Goal: Information Seeking & Learning: Learn about a topic

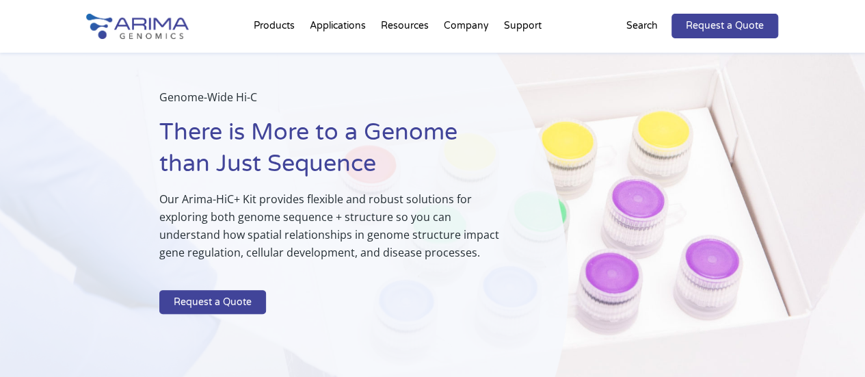
scroll to position [57, 0]
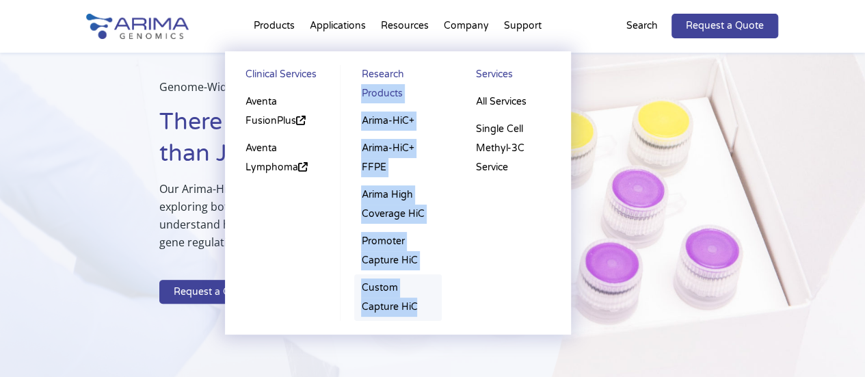
drag, startPoint x: 349, startPoint y: 113, endPoint x: 430, endPoint y: 304, distance: 207.3
click at [430, 304] on li "Research Products Arima-HiC+ Arima-HiC+ FFPE Arima High Coverage HiC Promoter C…" at bounding box center [398, 193] width 116 height 256
copy li "Products Arima-HiC+ Arima-HiC+ FFPE Arima High Coverage HiC Promoter Capture Hi…"
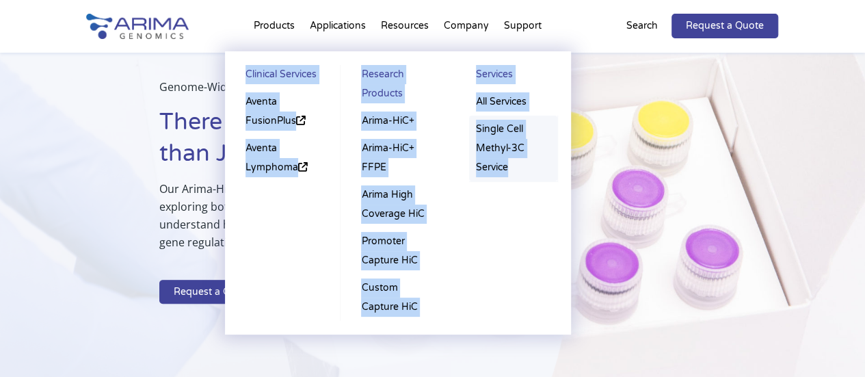
drag, startPoint x: 537, startPoint y: 186, endPoint x: 523, endPoint y: 178, distance: 15.9
click at [523, 178] on ul "Clinical Services Aventa FusionPlus Aventa [MEDICAL_DATA] Research Products Ari…" at bounding box center [398, 192] width 346 height 283
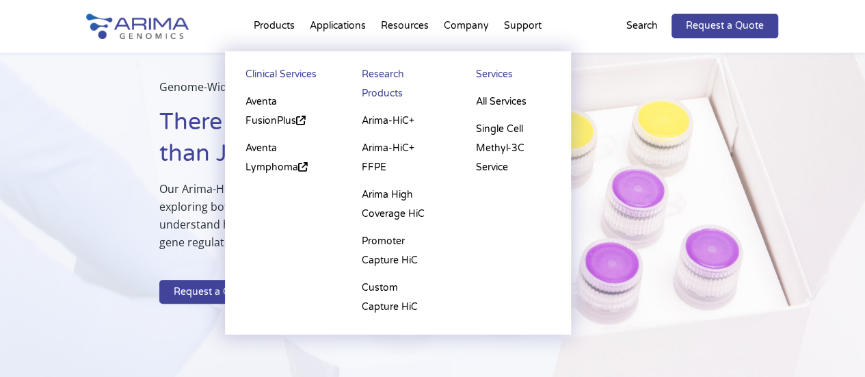
click at [541, 206] on ul "Clinical Services Aventa FusionPlus Aventa [MEDICAL_DATA] Research Products Ari…" at bounding box center [398, 192] width 346 height 283
drag, startPoint x: 544, startPoint y: 200, endPoint x: 537, endPoint y: 186, distance: 15.9
click at [537, 186] on ul "Clinical Services Aventa FusionPlus Aventa [MEDICAL_DATA] Research Products Ari…" at bounding box center [398, 192] width 346 height 283
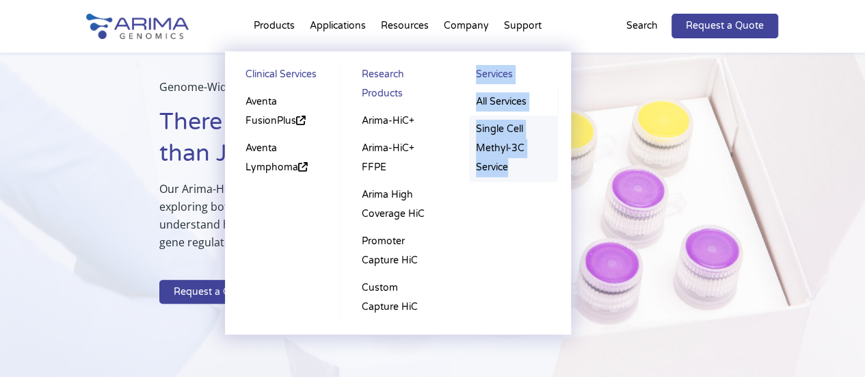
drag, startPoint x: 458, startPoint y: 126, endPoint x: 526, endPoint y: 168, distance: 80.1
click at [526, 168] on li "Services All Services Single Cell Methyl-3C Service" at bounding box center [513, 123] width 116 height 116
copy li "Services All Services Single Cell Methyl-3C Service"
click at [381, 120] on link "Arima-HiC+" at bounding box center [397, 120] width 87 height 27
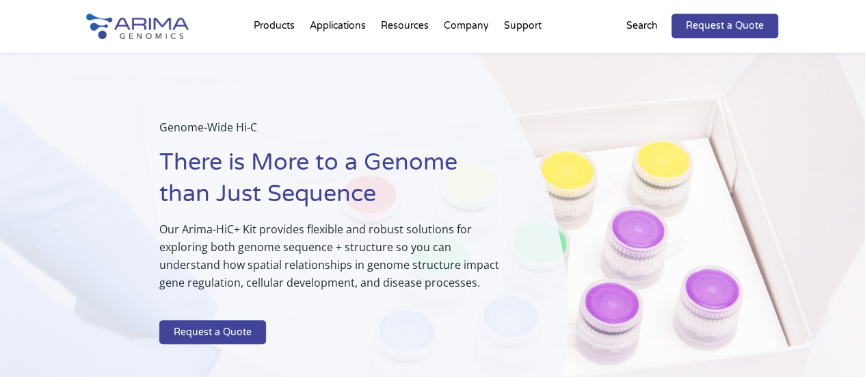
scroll to position [15, 0]
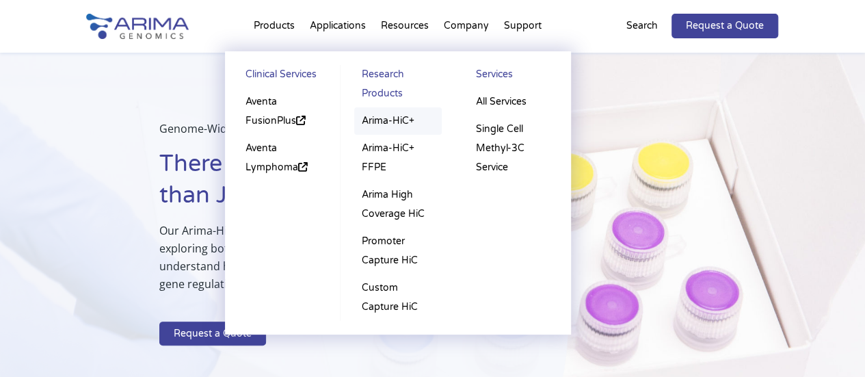
click at [383, 122] on link "Arima-HiC+" at bounding box center [397, 120] width 87 height 27
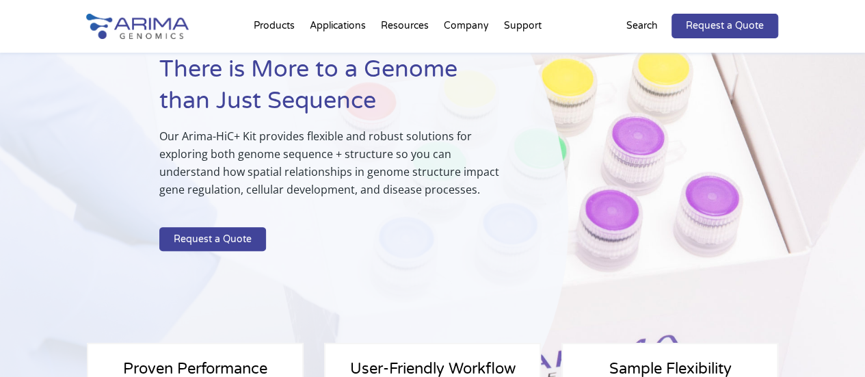
scroll to position [111, 0]
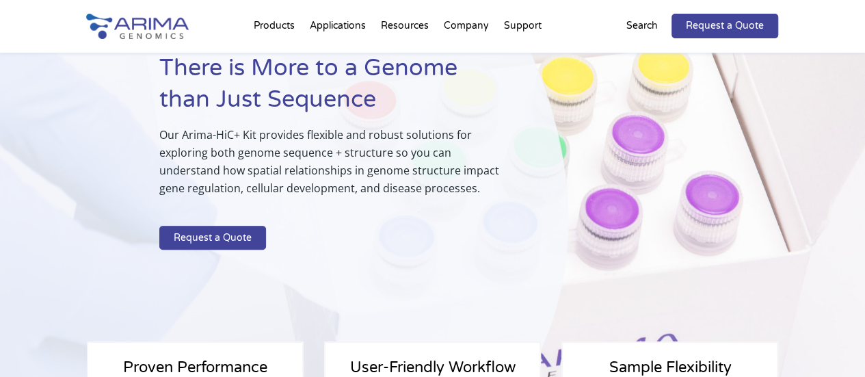
drag, startPoint x: 655, startPoint y: 204, endPoint x: 723, endPoint y: 198, distance: 68.0
click at [723, 198] on div "Genome-Wide Hi-C There is More to a Genome than Just Sequence Our Arima-HiC+ Ki…" at bounding box center [432, 167] width 865 height 450
drag, startPoint x: 632, startPoint y: 137, endPoint x: 781, endPoint y: 129, distance: 149.9
click at [782, 129] on div "Genome-Wide Hi-C There is More to a Genome than Just Sequence Our Arima-HiC+ Ki…" at bounding box center [432, 167] width 865 height 450
